Goal: Communication & Community: Participate in discussion

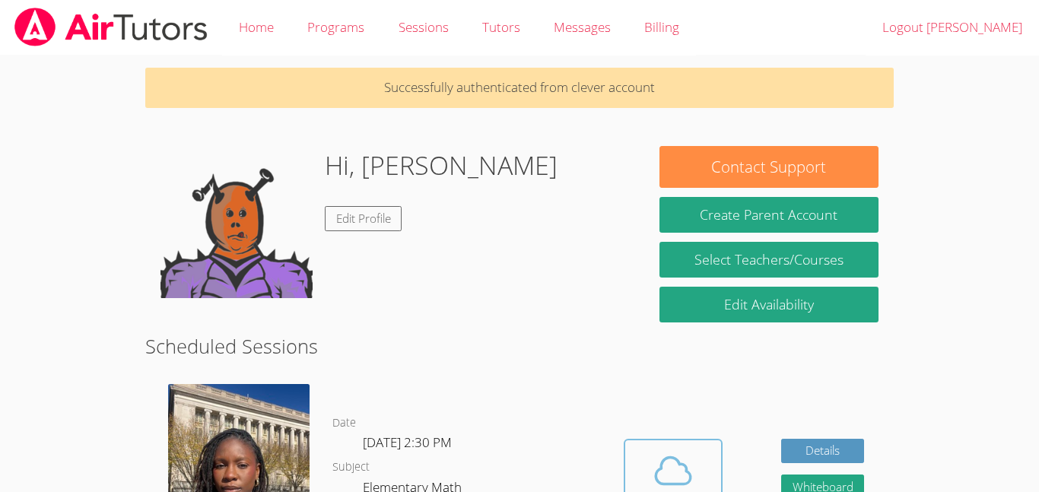
click at [637, 441] on button "Cloud Room" at bounding box center [673, 481] width 99 height 85
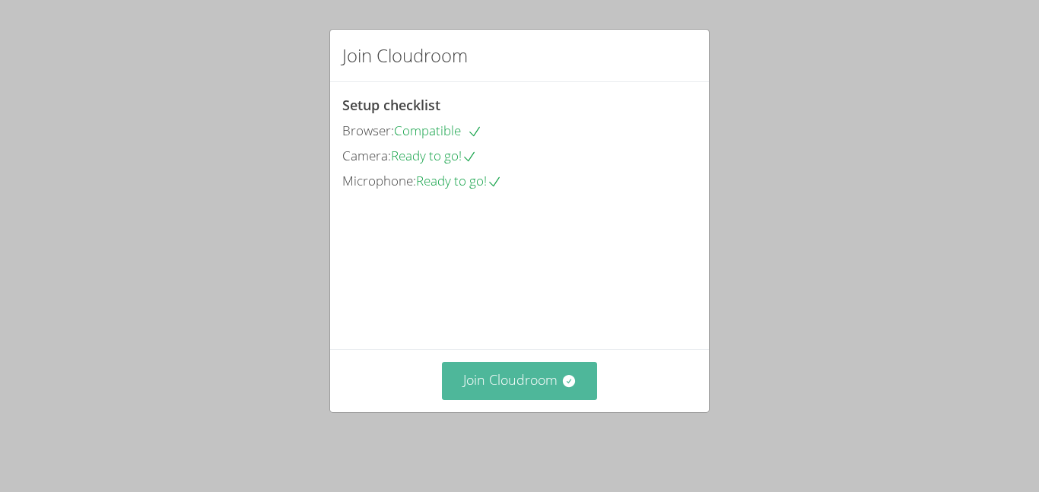
click at [541, 386] on button "Join Cloudroom" at bounding box center [520, 380] width 156 height 37
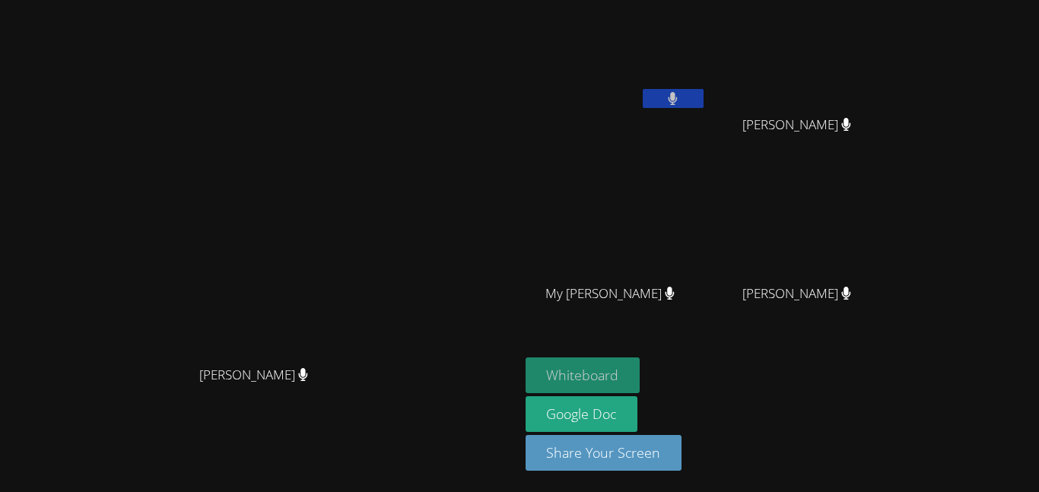
click at [513, 388] on div "[PERSON_NAME]" at bounding box center [259, 388] width 507 height 61
click at [614, 364] on button "Whiteboard" at bounding box center [583, 375] width 115 height 36
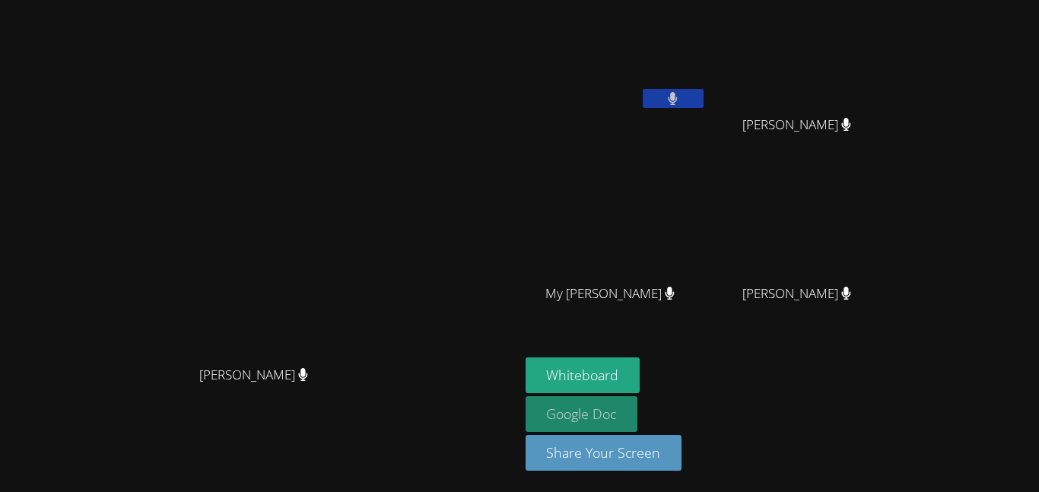
click at [605, 397] on link "Google Doc" at bounding box center [582, 414] width 113 height 36
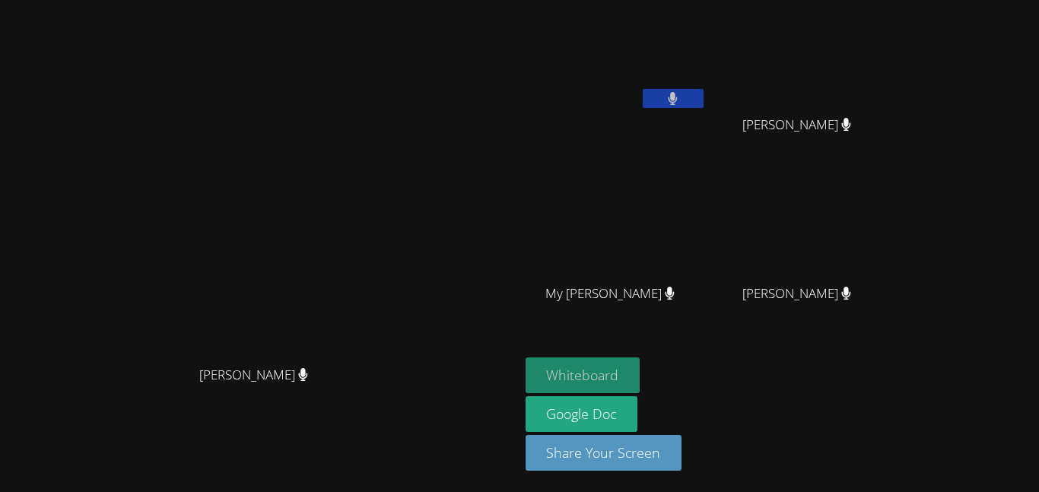
click at [615, 369] on button "Whiteboard" at bounding box center [583, 375] width 115 height 36
click at [676, 95] on button at bounding box center [673, 98] width 61 height 19
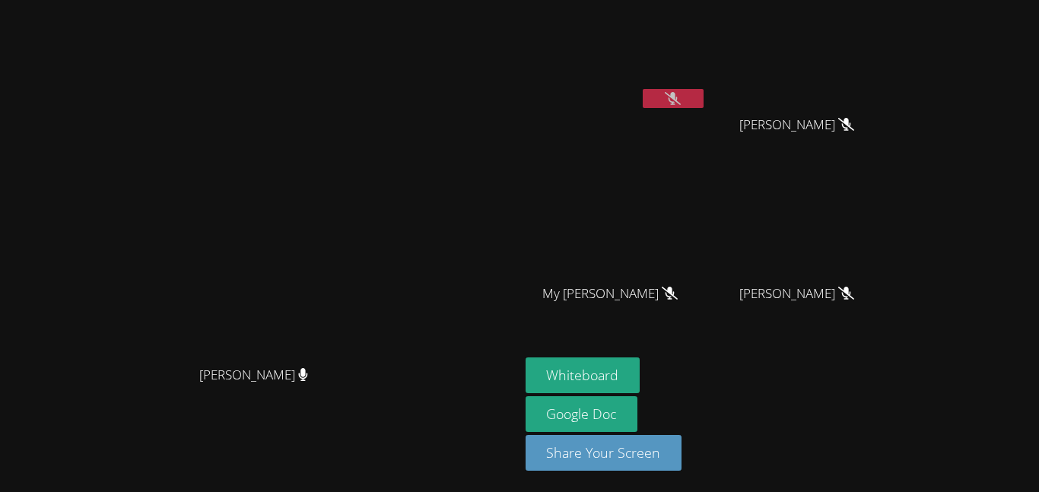
click at [676, 95] on icon at bounding box center [673, 98] width 16 height 13
click at [672, 102] on icon at bounding box center [673, 98] width 10 height 13
click at [619, 376] on button "Whiteboard" at bounding box center [583, 375] width 115 height 36
